Goal: Complete application form: Complete application form

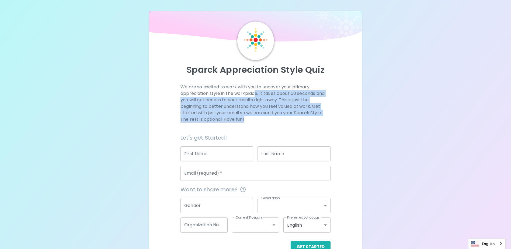
drag, startPoint x: 254, startPoint y: 93, endPoint x: 316, endPoint y: 119, distance: 67.2
click at [316, 119] on p "We are so excited to work with you to uncover your primary appreciation style i…" at bounding box center [255, 103] width 150 height 39
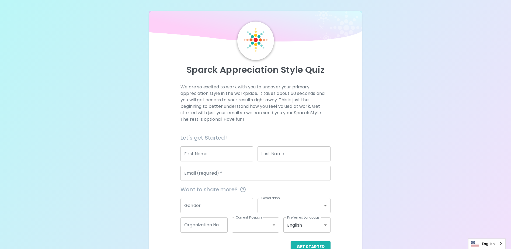
click at [210, 154] on input "First Name" at bounding box center [216, 153] width 73 height 15
type input "[PERSON_NAME]"
type input "Coltea"
type input "[EMAIL_ADDRESS][DOMAIN_NAME]"
type input "Microsoft [GEOGRAPHIC_DATA]"
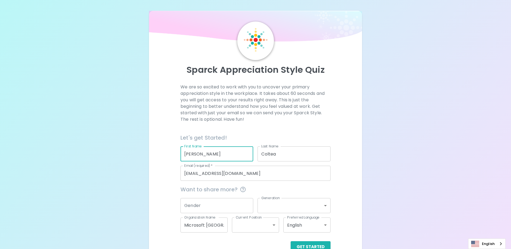
type input "[PERSON_NAME]"
click at [438, 156] on div "Sparck Appreciation Style Quiz We are so excited to work with you to uncover yo…" at bounding box center [255, 131] width 511 height 263
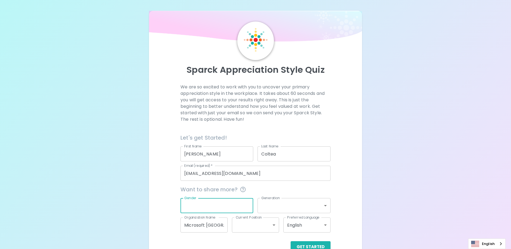
click at [206, 200] on input "Gender" at bounding box center [216, 205] width 73 height 15
type input "[DEMOGRAPHIC_DATA]"
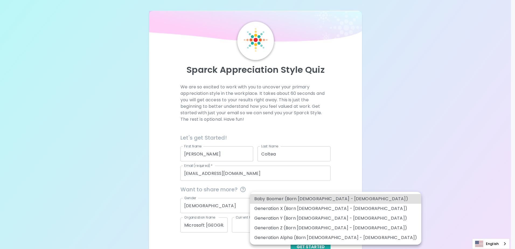
click at [296, 207] on body "Sparck Appreciation Style Quiz We are so excited to work with you to uncover yo…" at bounding box center [257, 131] width 515 height 263
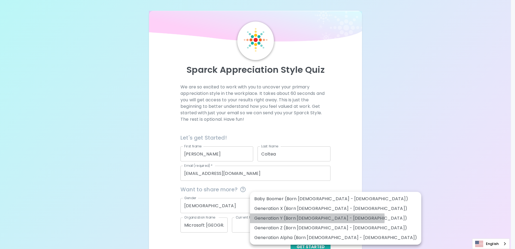
click at [317, 218] on li "Generation Y (Born [DEMOGRAPHIC_DATA] - [DEMOGRAPHIC_DATA])" at bounding box center [335, 218] width 171 height 10
type input "generation_y"
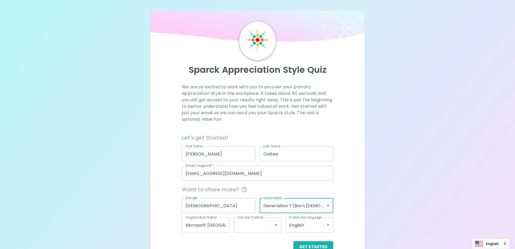
click at [273, 227] on body "Sparck Appreciation Style Quiz We are so excited to work with you to uncover yo…" at bounding box center [257, 131] width 515 height 263
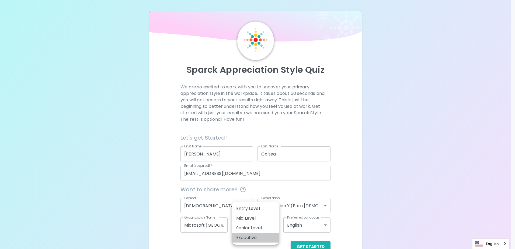
click at [259, 235] on li "Executive" at bounding box center [255, 238] width 47 height 10
type input "executive"
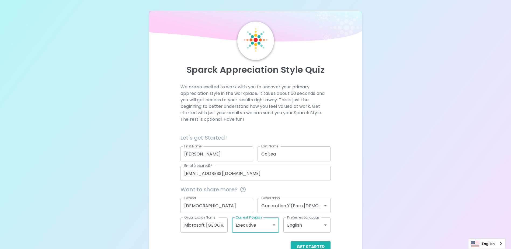
click at [302, 225] on body "Sparck Appreciation Style Quiz We are so excited to work with you to uncover yo…" at bounding box center [255, 131] width 511 height 263
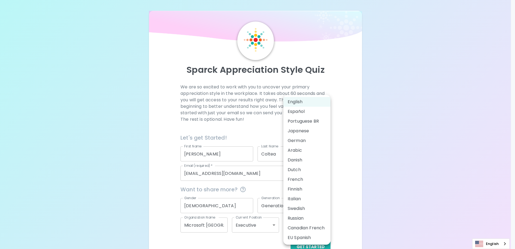
click at [377, 128] on div at bounding box center [257, 124] width 515 height 249
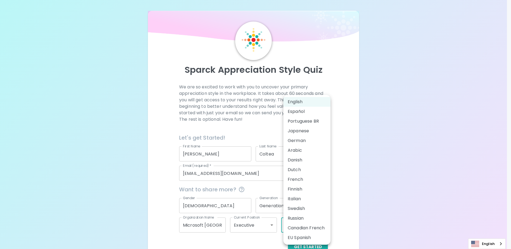
click at [317, 223] on body "Sparck Appreciation Style Quiz We are so excited to work with you to uncover yo…" at bounding box center [255, 131] width 511 height 263
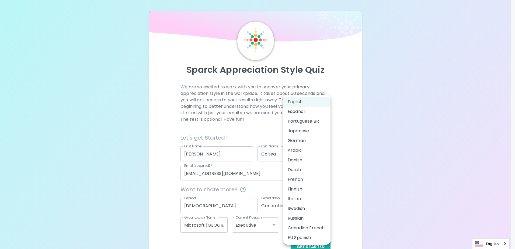
click at [385, 202] on div at bounding box center [257, 124] width 515 height 249
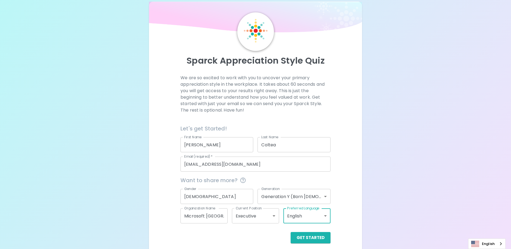
scroll to position [14, 0]
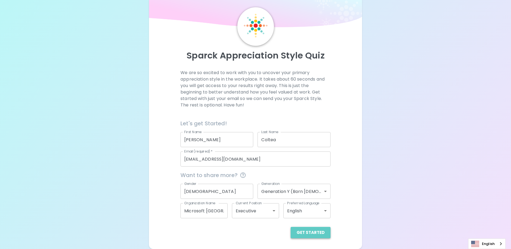
click at [326, 233] on button "Get Started" at bounding box center [310, 232] width 40 height 11
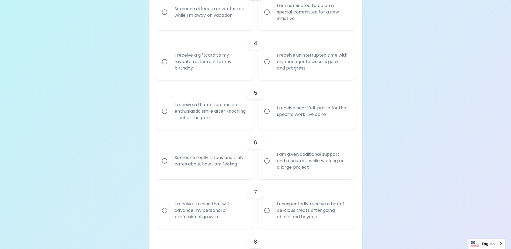
scroll to position [257, 0]
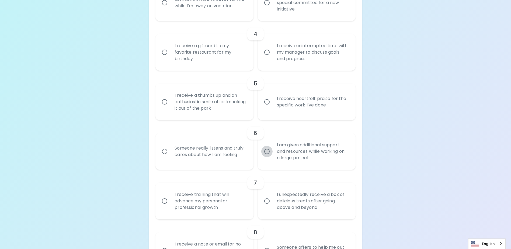
click at [265, 157] on input "I am given additional support and resources while working on a large project" at bounding box center [266, 151] width 11 height 11
radio input "true"
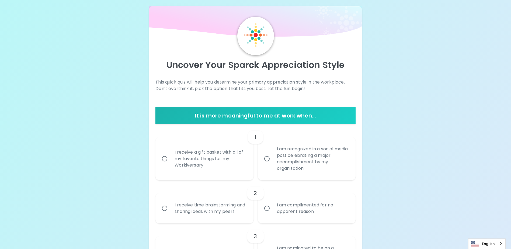
scroll to position [0, 0]
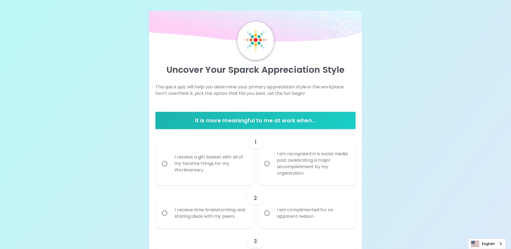
click at [288, 170] on div "I am recognized in a social media post celebrating a major accomplishment by my…" at bounding box center [312, 163] width 80 height 39
click at [272, 169] on input "I am recognized in a social media post celebrating a major accomplishment by my…" at bounding box center [266, 163] width 11 height 11
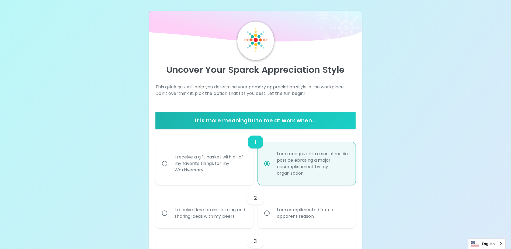
scroll to position [43, 0]
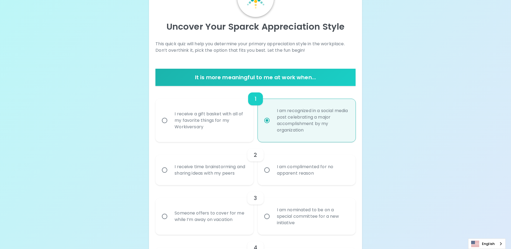
radio input "true"
click at [213, 178] on div "I receive time brainstorming and sharing ideas with my peers" at bounding box center [210, 170] width 80 height 26
click at [170, 176] on input "I receive time brainstorming and sharing ideas with my peers" at bounding box center [164, 169] width 11 height 11
radio input "false"
radio input "true"
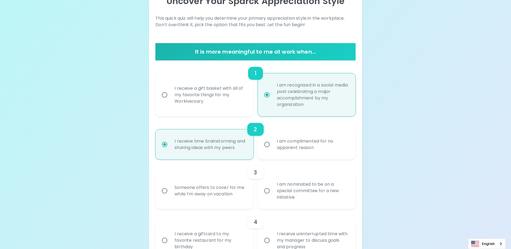
scroll to position [86, 0]
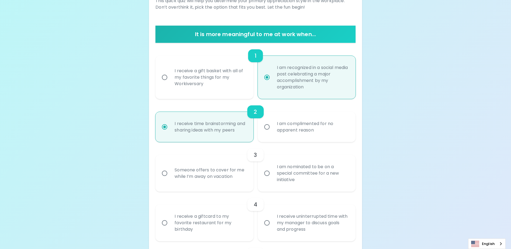
radio input "true"
click at [296, 184] on div "I am nominated to be on a special committee for a new initiative" at bounding box center [312, 173] width 80 height 32
click at [272, 179] on input "I am nominated to be on a special committee for a new initiative" at bounding box center [266, 172] width 11 height 11
radio input "false"
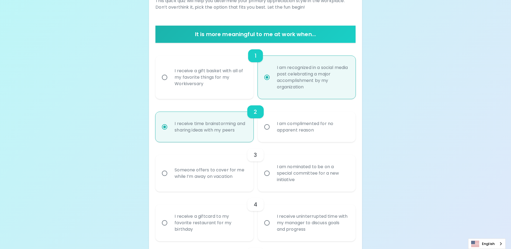
radio input "true"
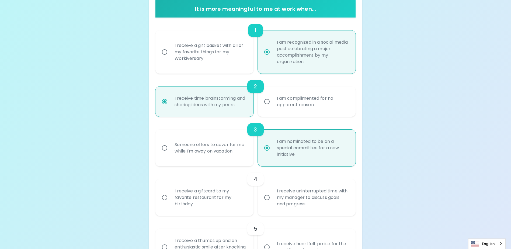
scroll to position [129, 0]
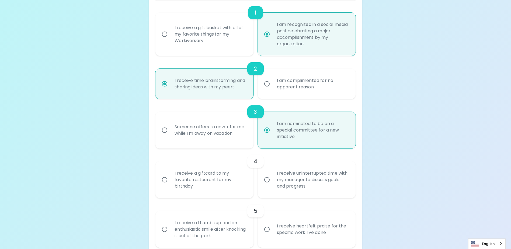
radio input "true"
click at [310, 196] on div "I receive uninterrupted time with my manager to discuss goals and progress" at bounding box center [312, 179] width 80 height 32
click at [272, 185] on input "I receive uninterrupted time with my manager to discuss goals and progress" at bounding box center [266, 179] width 11 height 11
radio input "false"
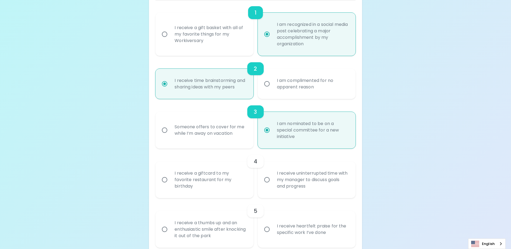
radio input "false"
radio input "true"
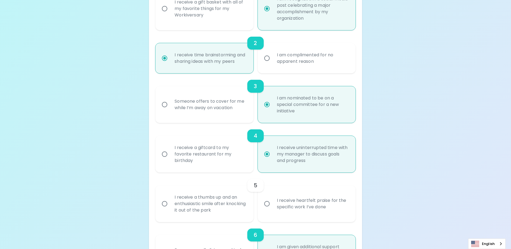
scroll to position [172, 0]
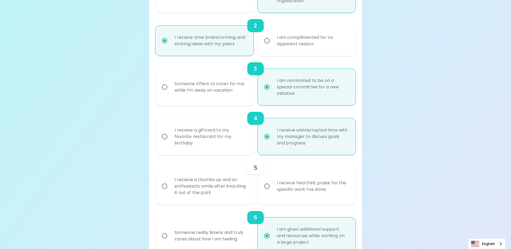
radio input "true"
click at [214, 199] on div "I receive a thumbs up and an enthusiastic smile after knocking it out of the pa…" at bounding box center [210, 186] width 80 height 32
click at [170, 192] on input "I receive a thumbs up and an enthusiastic smile after knocking it out of the pa…" at bounding box center [164, 185] width 11 height 11
radio input "false"
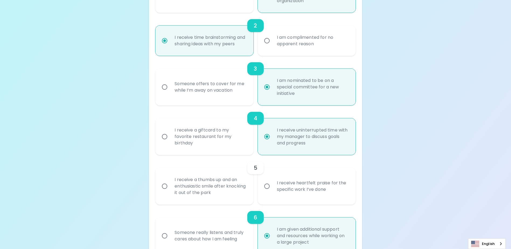
radio input "false"
radio input "true"
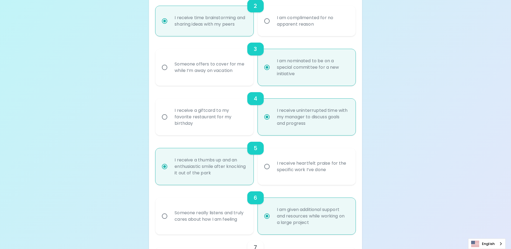
scroll to position [215, 0]
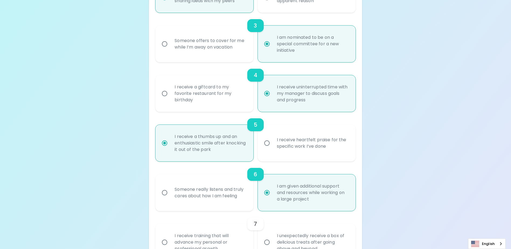
radio input "true"
click at [280, 147] on div "I receive heartfelt praise for the specific work I’ve done" at bounding box center [312, 143] width 80 height 26
drag, startPoint x: 280, startPoint y: 147, endPoint x: 269, endPoint y: 151, distance: 11.0
click at [269, 149] on input "I receive heartfelt praise for the specific work I’ve done" at bounding box center [266, 142] width 11 height 11
radio input "false"
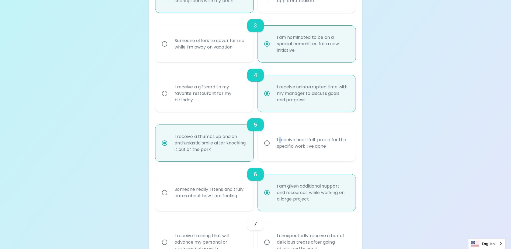
radio input "false"
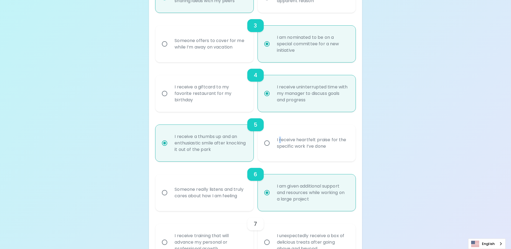
radio input "true"
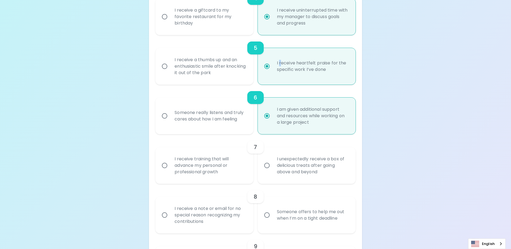
scroll to position [296, 0]
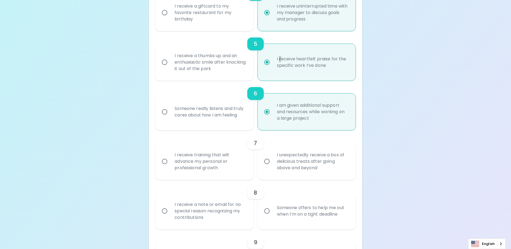
radio input "true"
click at [223, 169] on div "I receive training that will advance my personal or professional growth" at bounding box center [210, 161] width 80 height 32
click at [170, 167] on input "I receive training that will advance my personal or professional growth" at bounding box center [164, 161] width 11 height 11
radio input "false"
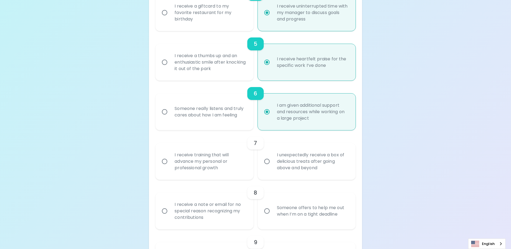
radio input "false"
radio input "true"
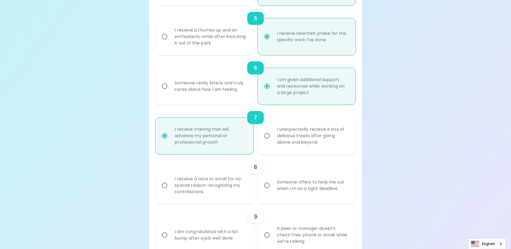
scroll to position [339, 0]
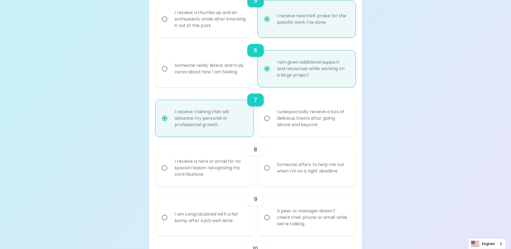
radio input "true"
click at [276, 179] on div "Someone offers to help me out when I’m on a tight deadline" at bounding box center [312, 168] width 80 height 26
click at [272, 173] on input "Someone offers to help me out when I’m on a tight deadline" at bounding box center [266, 167] width 11 height 11
radio input "false"
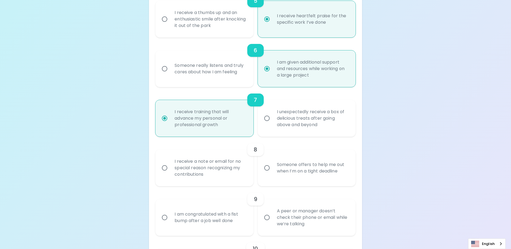
radio input "false"
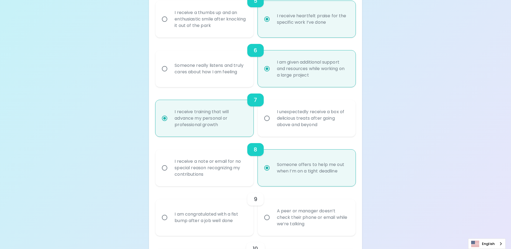
scroll to position [382, 0]
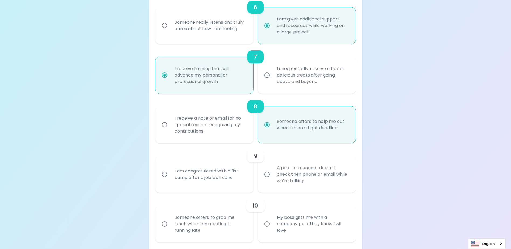
radio input "true"
click at [219, 185] on div "I am congratulated with a fist bump after a job well done" at bounding box center [210, 174] width 80 height 26
click at [170, 180] on input "I am congratulated with a fist bump after a job well done" at bounding box center [164, 174] width 11 height 11
radio input "false"
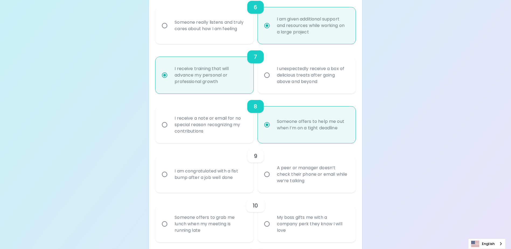
radio input "false"
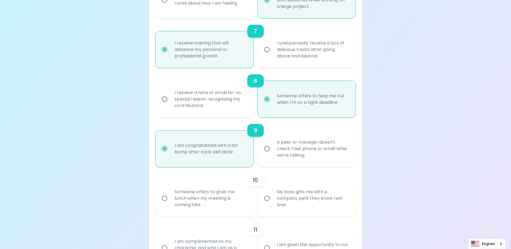
scroll to position [425, 0]
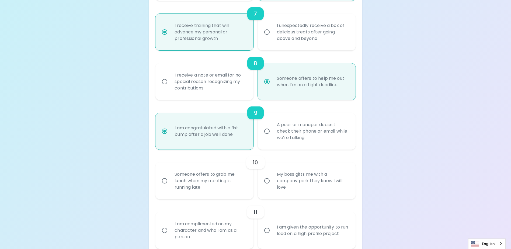
radio input "true"
click at [278, 188] on div "My boss gifts me with a company perk they know I will love" at bounding box center [312, 180] width 80 height 32
drag, startPoint x: 278, startPoint y: 188, endPoint x: 267, endPoint y: 187, distance: 11.1
click at [267, 186] on input "My boss gifts me with a company perk they know I will love" at bounding box center [266, 180] width 11 height 11
radio input "false"
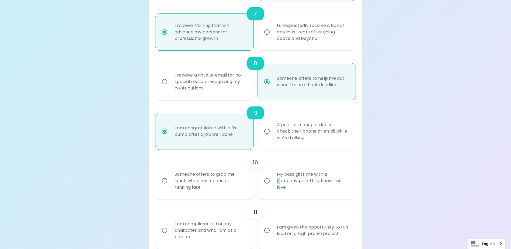
radio input "false"
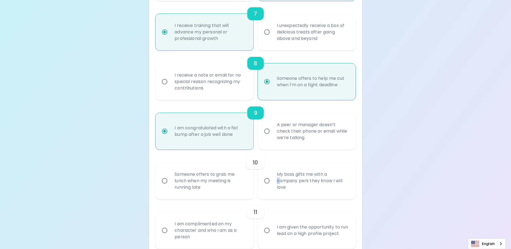
radio input "false"
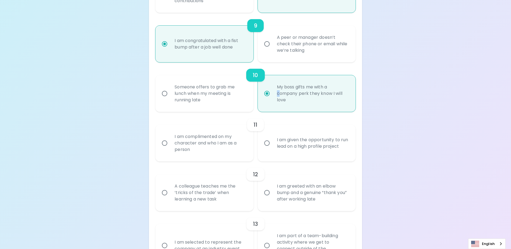
scroll to position [538, 0]
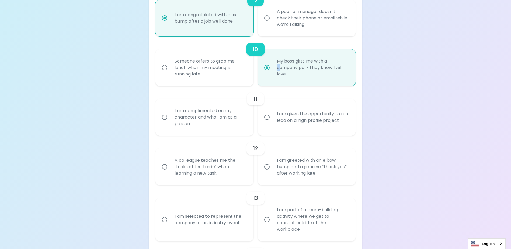
radio input "true"
click at [273, 130] on div "I am given the opportunity to run lead on a high profile project" at bounding box center [312, 117] width 80 height 26
click at [272, 123] on input "I am given the opportunity to run lead on a high profile project" at bounding box center [266, 116] width 11 height 11
radio input "false"
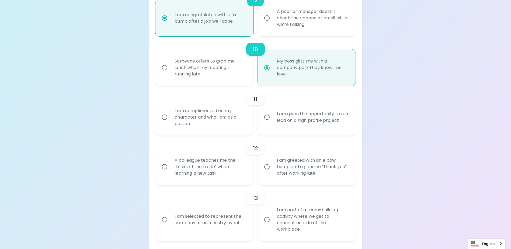
radio input "false"
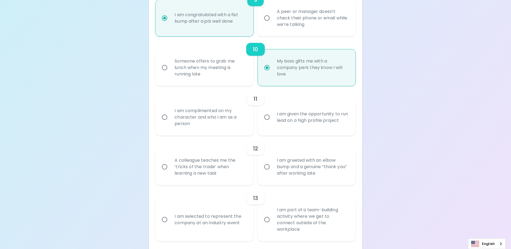
radio input "false"
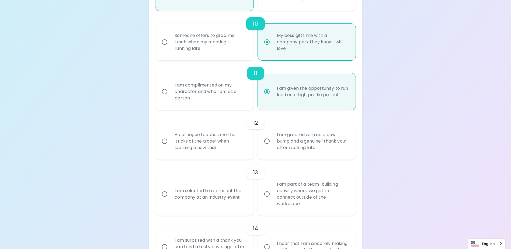
scroll to position [581, 0]
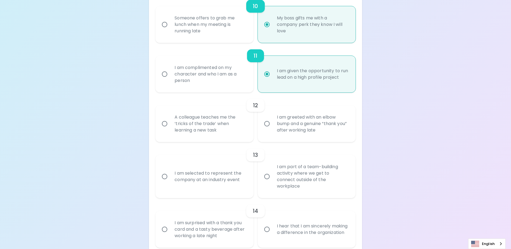
radio input "true"
click at [203, 82] on div "I am complimented on my character and who I am as a person" at bounding box center [210, 74] width 80 height 32
click at [170, 80] on input "I am complimented on my character and who I am as a person" at bounding box center [164, 73] width 11 height 11
radio input "false"
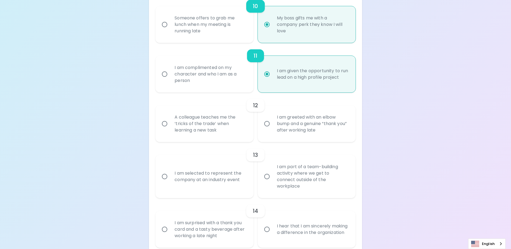
radio input "false"
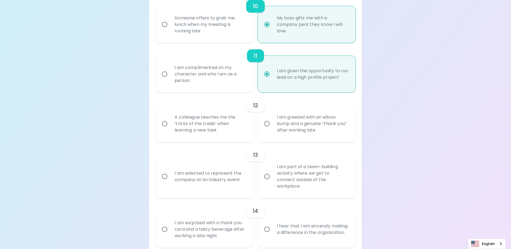
radio input "false"
radio input "true"
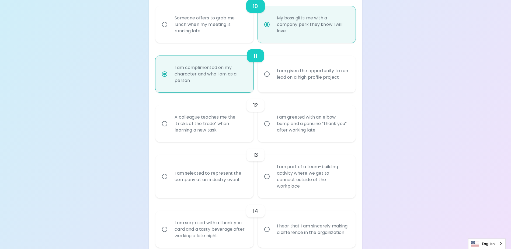
radio input "true"
click at [290, 140] on div "I am greeted with an elbow bump and a genuine “thank you” after working late" at bounding box center [312, 123] width 80 height 32
click at [272, 129] on input "I am greeted with an elbow bump and a genuine “thank you” after working late" at bounding box center [266, 123] width 11 height 11
radio input "false"
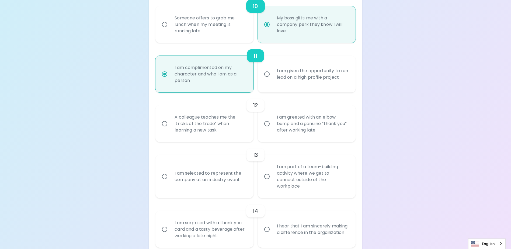
radio input "false"
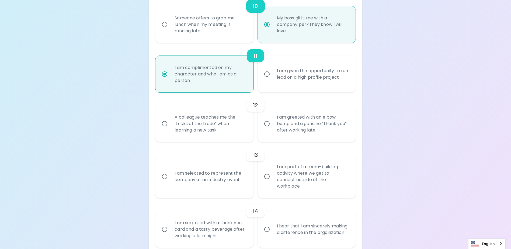
radio input "false"
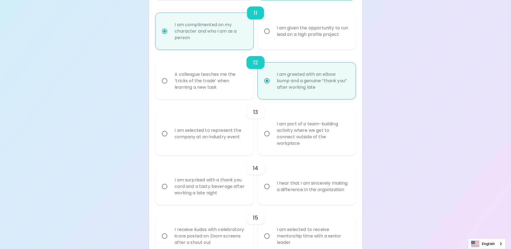
scroll to position [625, 0]
radio input "true"
click at [278, 44] on div "I am given the opportunity to run lead on a high profile project" at bounding box center [312, 31] width 80 height 26
click at [272, 37] on input "I am given the opportunity to run lead on a high profile project" at bounding box center [266, 30] width 11 height 11
radio input "false"
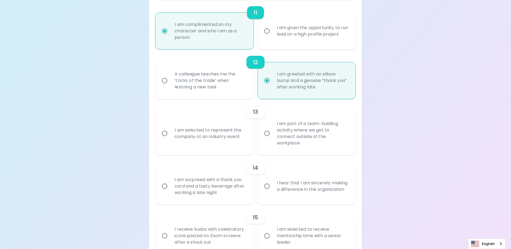
radio input "false"
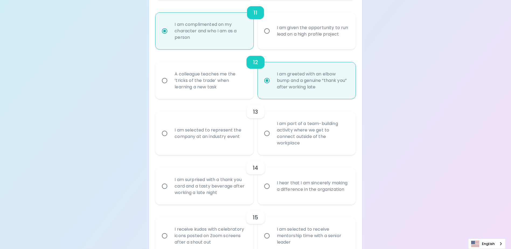
radio input "false"
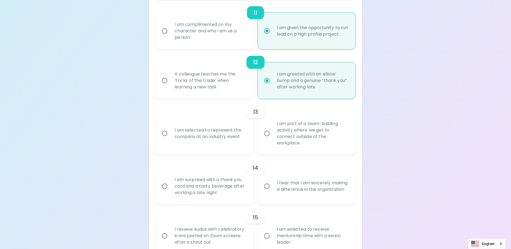
radio input "true"
click at [224, 92] on div "A colleague teaches me the ‘tricks of the trade’ when learning a new task" at bounding box center [210, 80] width 80 height 32
click at [170, 86] on input "A colleague teaches me the ‘tricks of the trade’ when learning a new task" at bounding box center [164, 80] width 11 height 11
radio input "false"
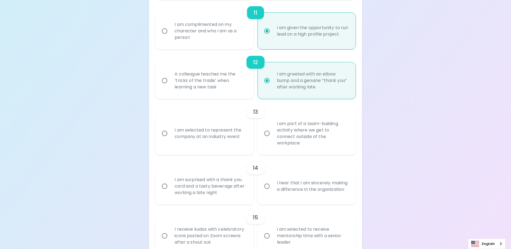
radio input "false"
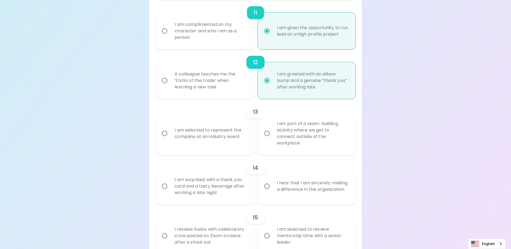
radio input "false"
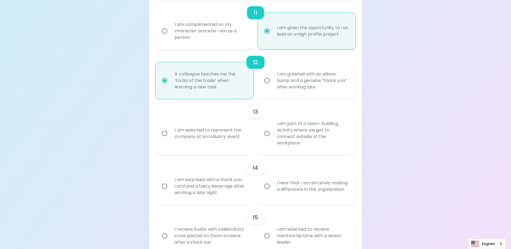
radio input "true"
click at [217, 135] on div "I am selected to represent the company at an industry event" at bounding box center [210, 133] width 80 height 26
click at [170, 135] on input "I am selected to represent the company at an industry event" at bounding box center [164, 133] width 11 height 11
radio input "false"
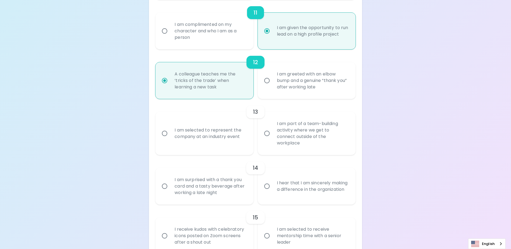
radio input "false"
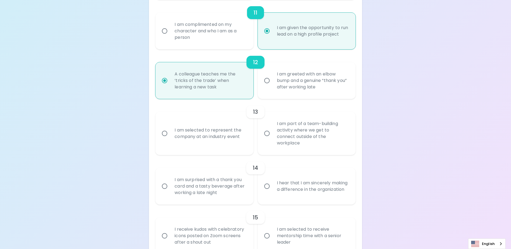
radio input "false"
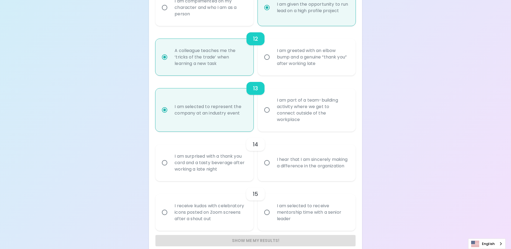
scroll to position [656, 0]
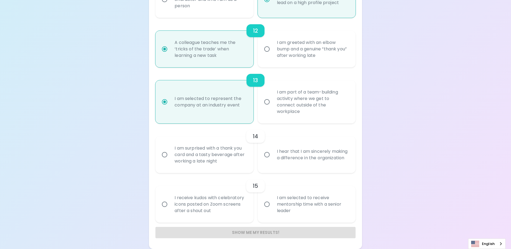
radio input "true"
click at [277, 157] on div "I hear that I am sincerely making a difference in the organization" at bounding box center [312, 155] width 80 height 26
click at [272, 157] on input "I hear that I am sincerely making a difference in the organization" at bounding box center [266, 154] width 11 height 11
radio input "false"
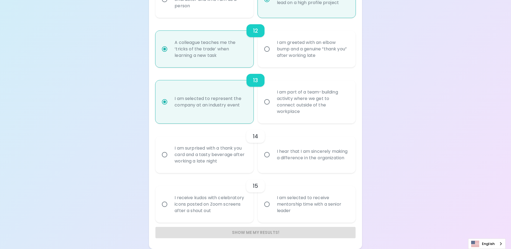
radio input "false"
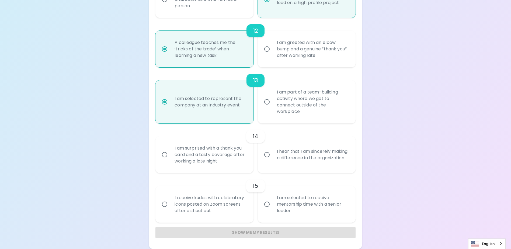
radio input "false"
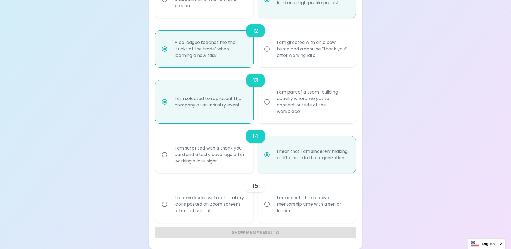
radio input "true"
click at [325, 213] on div "I am selected to receive mentorship time with a senior leader" at bounding box center [312, 204] width 80 height 32
drag, startPoint x: 325, startPoint y: 213, endPoint x: 283, endPoint y: 206, distance: 42.5
click at [283, 206] on div "I am selected to receive mentorship time with a senior leader" at bounding box center [312, 204] width 80 height 32
click at [272, 206] on input "I am selected to receive mentorship time with a senior leader" at bounding box center [266, 203] width 11 height 11
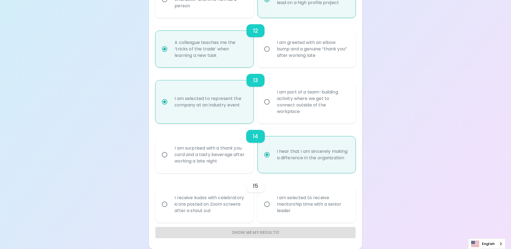
radio input "false"
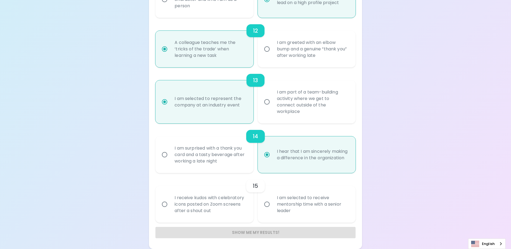
radio input "false"
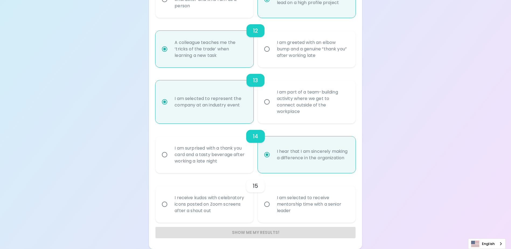
radio input "false"
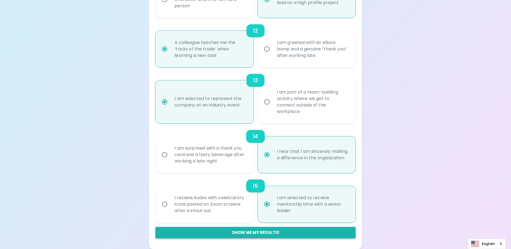
radio input "true"
click at [246, 232] on button "Show me my results!" at bounding box center [255, 232] width 200 height 11
radio input "false"
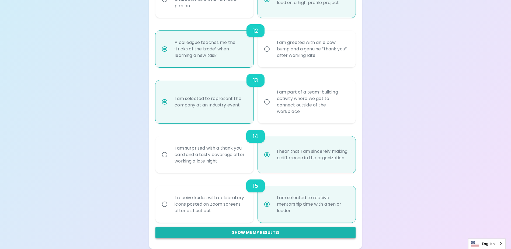
radio input "false"
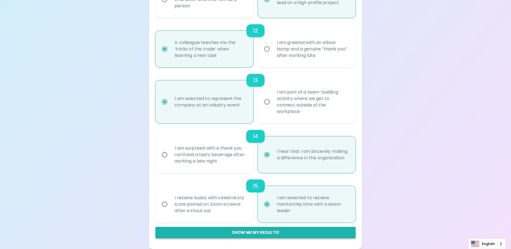
radio input "false"
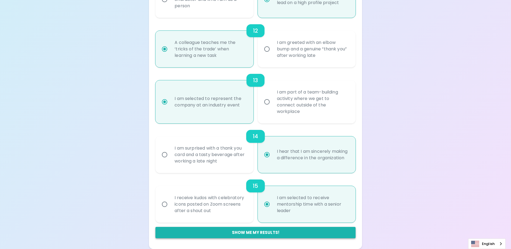
radio input "false"
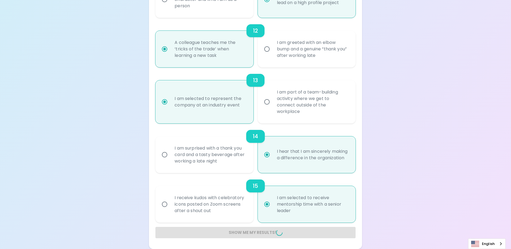
radio input "false"
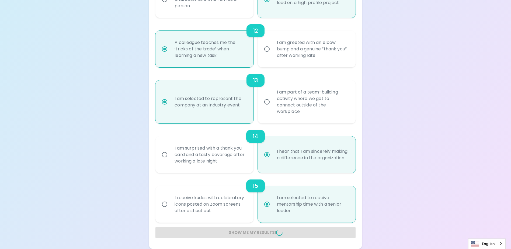
radio input "false"
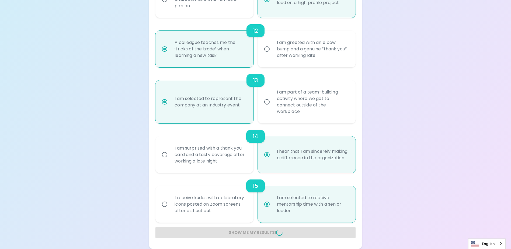
radio input "false"
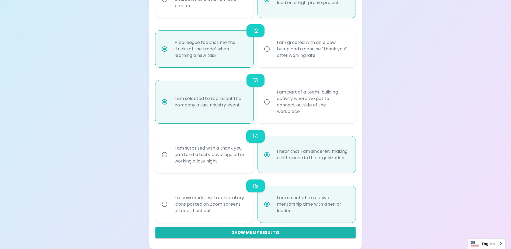
scroll to position [98, 0]
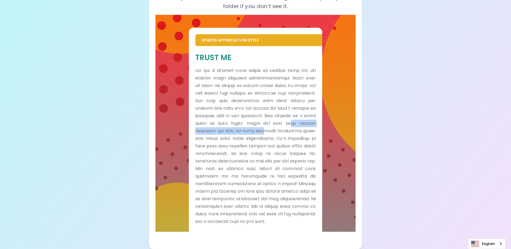
drag, startPoint x: 221, startPoint y: 125, endPoint x: 302, endPoint y: 127, distance: 81.0
click at [302, 127] on p at bounding box center [255, 146] width 120 height 158
click at [218, 132] on p at bounding box center [255, 146] width 120 height 158
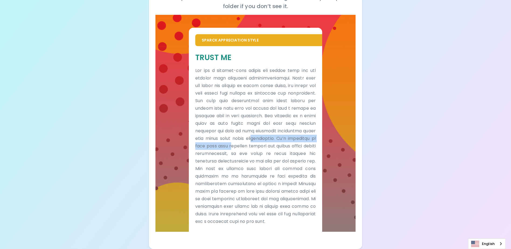
drag, startPoint x: 205, startPoint y: 138, endPoint x: 299, endPoint y: 141, distance: 93.7
click at [299, 141] on p at bounding box center [255, 146] width 120 height 158
click at [229, 146] on p at bounding box center [255, 146] width 120 height 158
drag, startPoint x: 229, startPoint y: 146, endPoint x: 218, endPoint y: 147, distance: 11.3
click at [218, 147] on p at bounding box center [255, 146] width 120 height 158
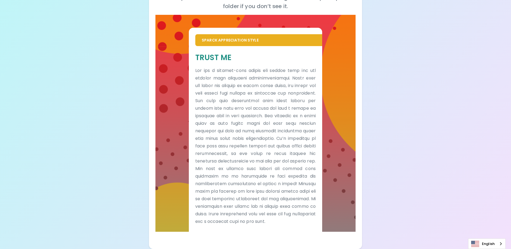
drag, startPoint x: 218, startPoint y: 147, endPoint x: 253, endPoint y: 157, distance: 37.1
click at [254, 157] on p at bounding box center [255, 146] width 120 height 158
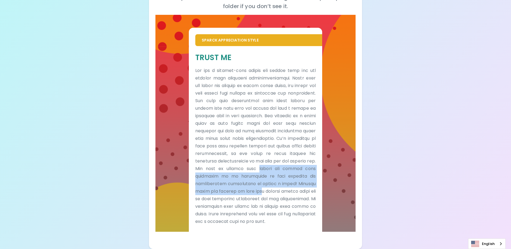
drag, startPoint x: 225, startPoint y: 169, endPoint x: 314, endPoint y: 181, distance: 89.7
click at [314, 181] on div "Trust Me" at bounding box center [255, 138] width 133 height 185
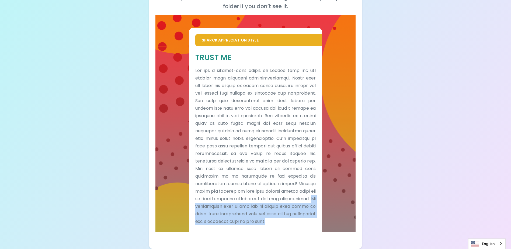
drag, startPoint x: 241, startPoint y: 198, endPoint x: 299, endPoint y: 218, distance: 61.0
click at [299, 218] on p at bounding box center [255, 146] width 120 height 158
drag, startPoint x: 299, startPoint y: 218, endPoint x: 236, endPoint y: 216, distance: 63.0
click at [241, 216] on p at bounding box center [255, 146] width 120 height 158
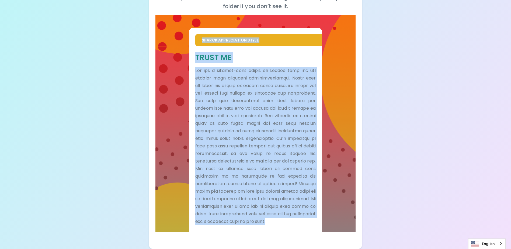
drag, startPoint x: 223, startPoint y: 222, endPoint x: 192, endPoint y: 36, distance: 189.0
click at [192, 36] on div "Sparck Appreciation Style Trust Me" at bounding box center [255, 130] width 133 height 204
drag, startPoint x: 192, startPoint y: 36, endPoint x: 216, endPoint y: 65, distance: 37.8
copy div "Loremi Dolorsitamet Conse Adipi El Sed doe t incidid-utla etdolo mag aliqua eni…"
click at [341, 93] on div "Sparck Appreciation Style Trust Me" at bounding box center [255, 123] width 200 height 217
